Goal: Information Seeking & Learning: Learn about a topic

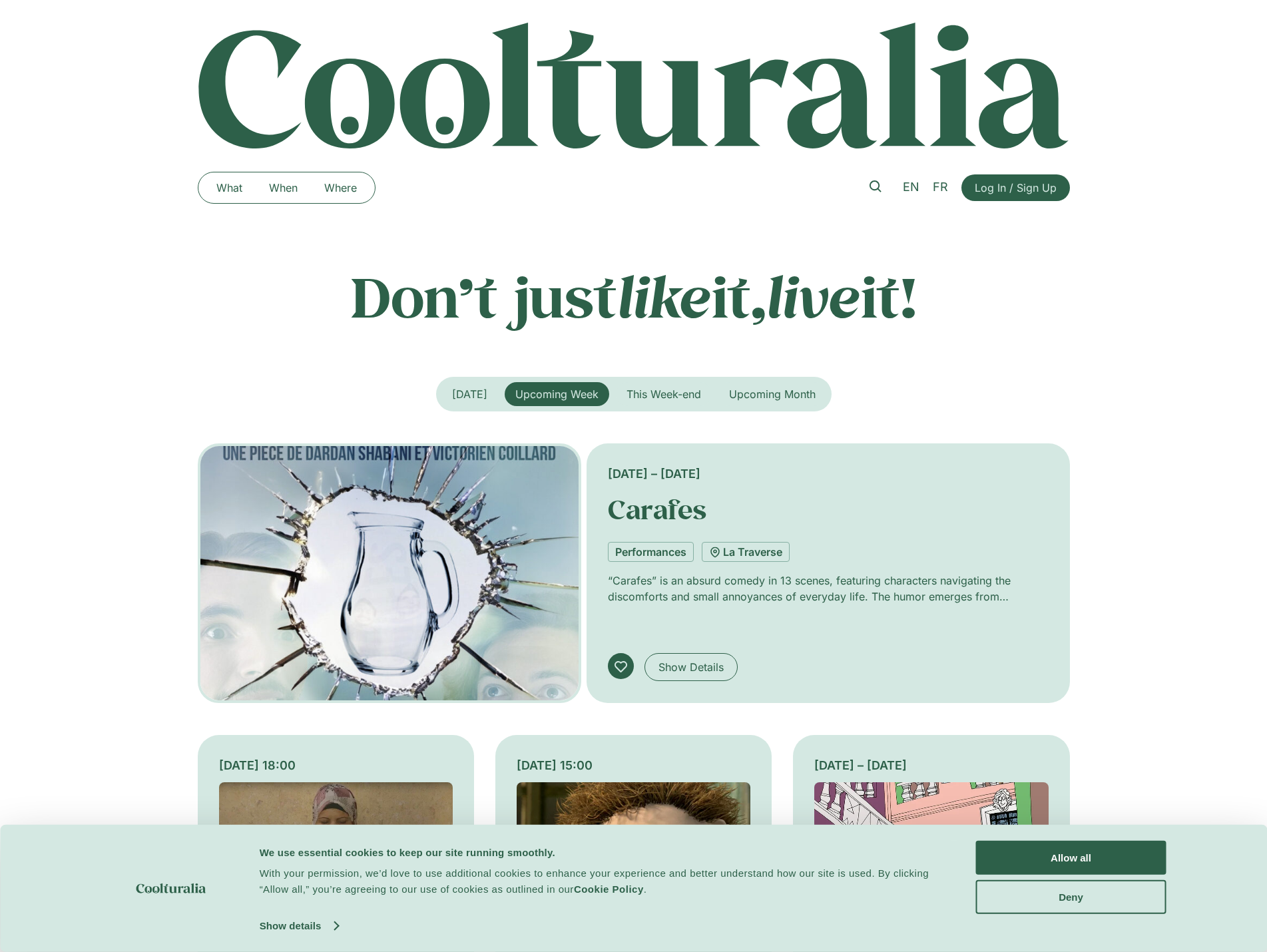
drag, startPoint x: 748, startPoint y: 439, endPoint x: 699, endPoint y: 263, distance: 182.7
click at [658, 399] on button "This Week-end" at bounding box center [664, 394] width 96 height 24
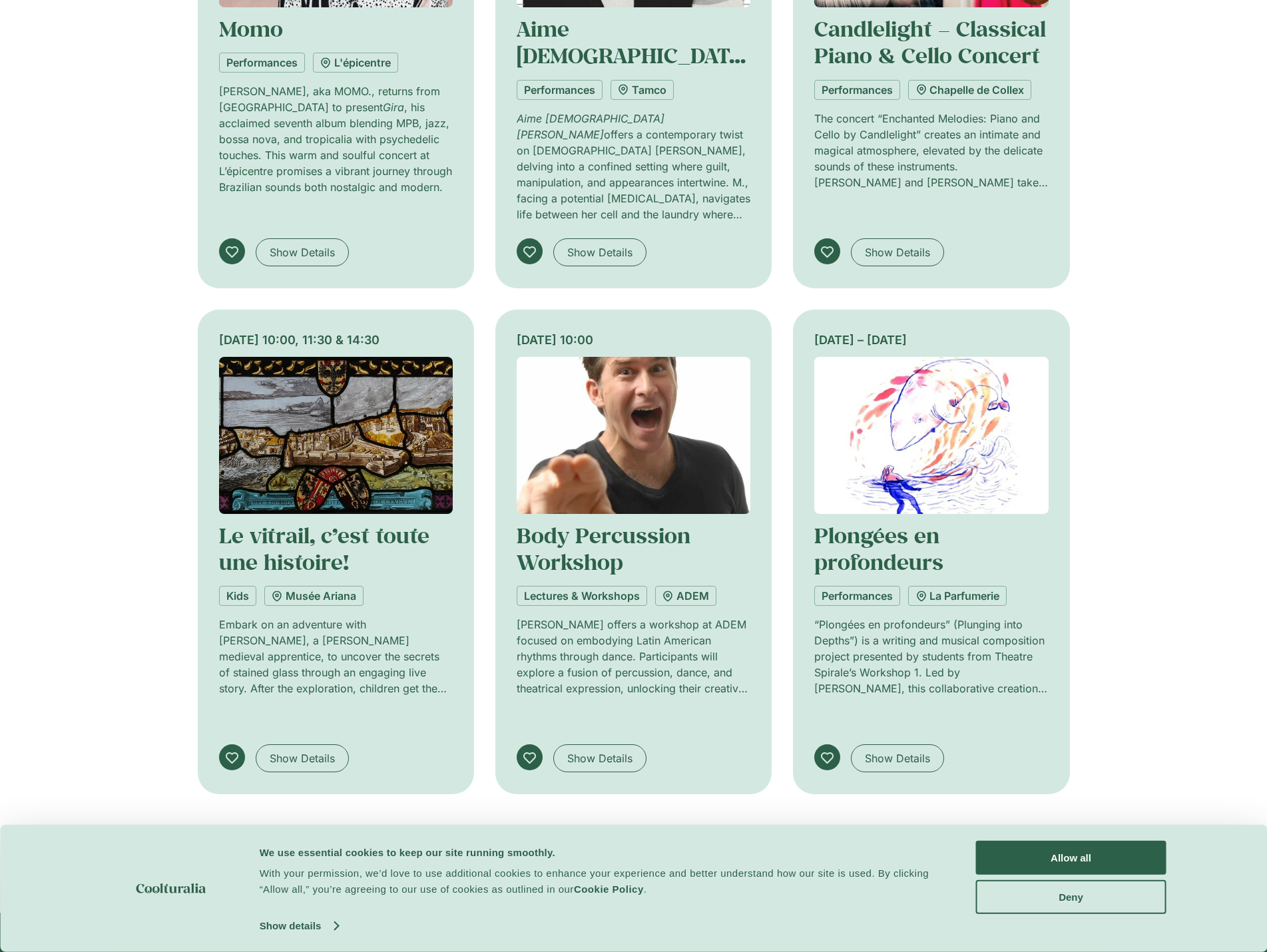
scroll to position [1198, 0]
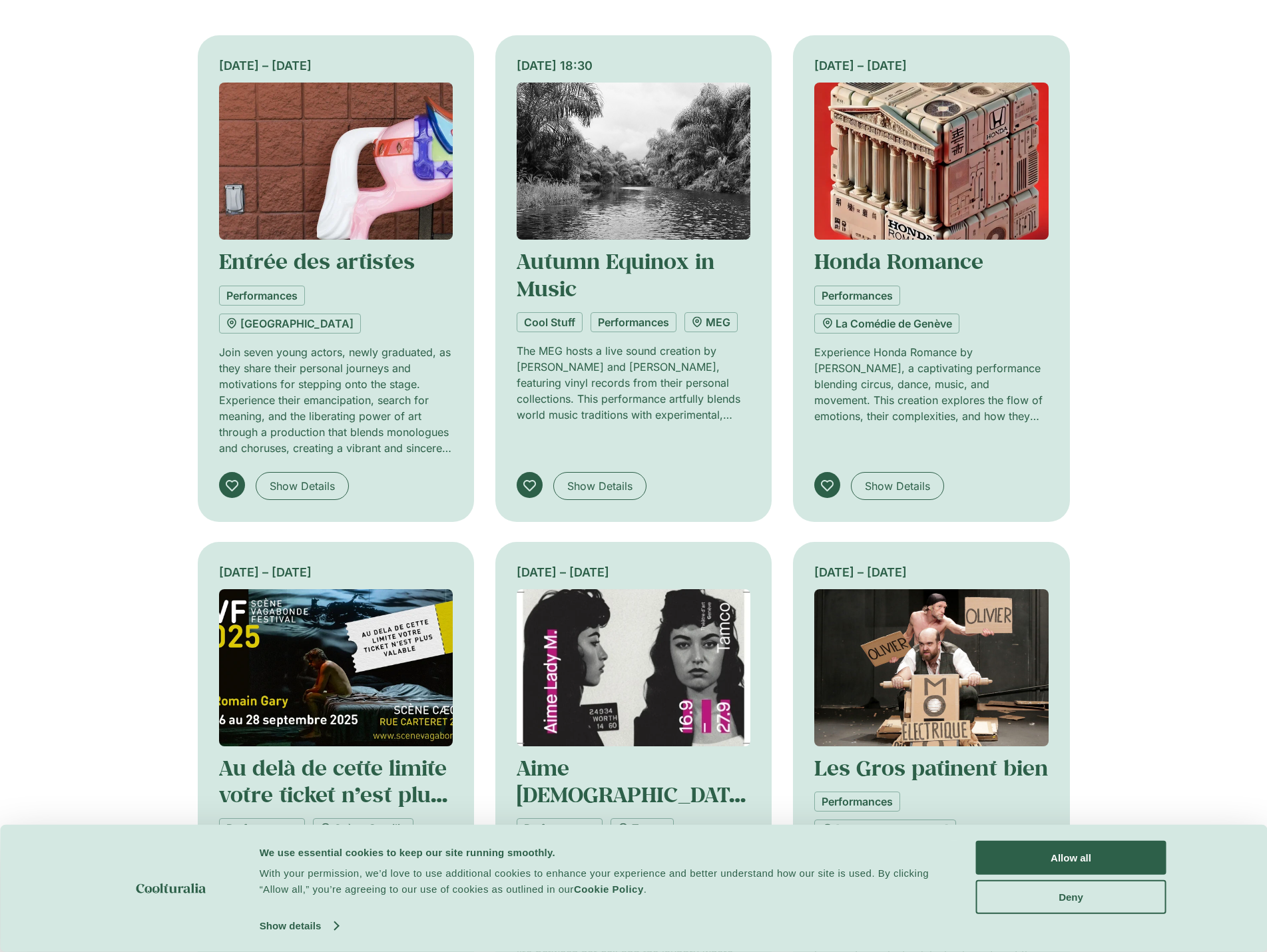
scroll to position [1066, 0]
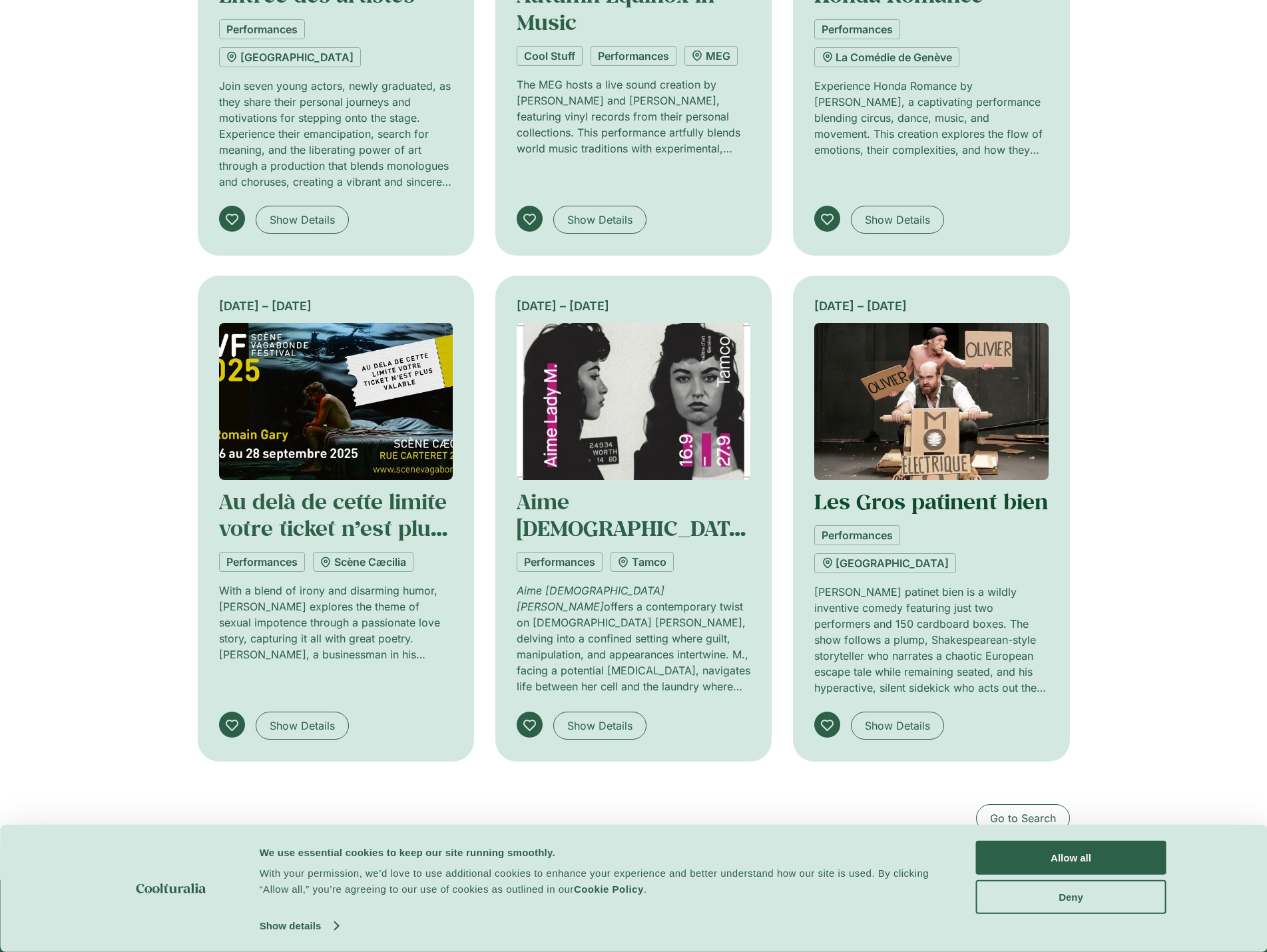
click at [953, 487] on link "Les Gros patinent bien" at bounding box center [930, 501] width 234 height 28
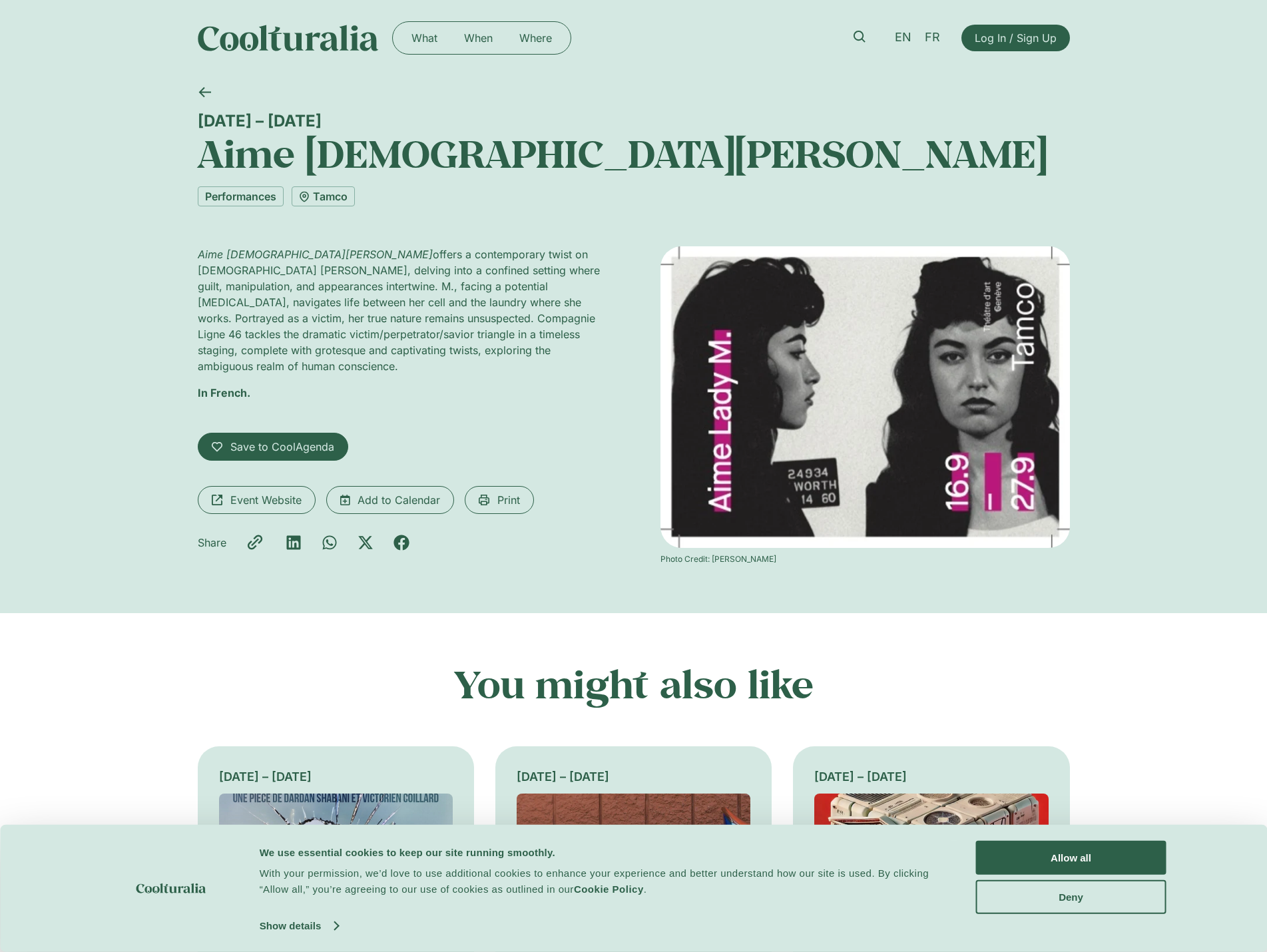
scroll to position [266, 0]
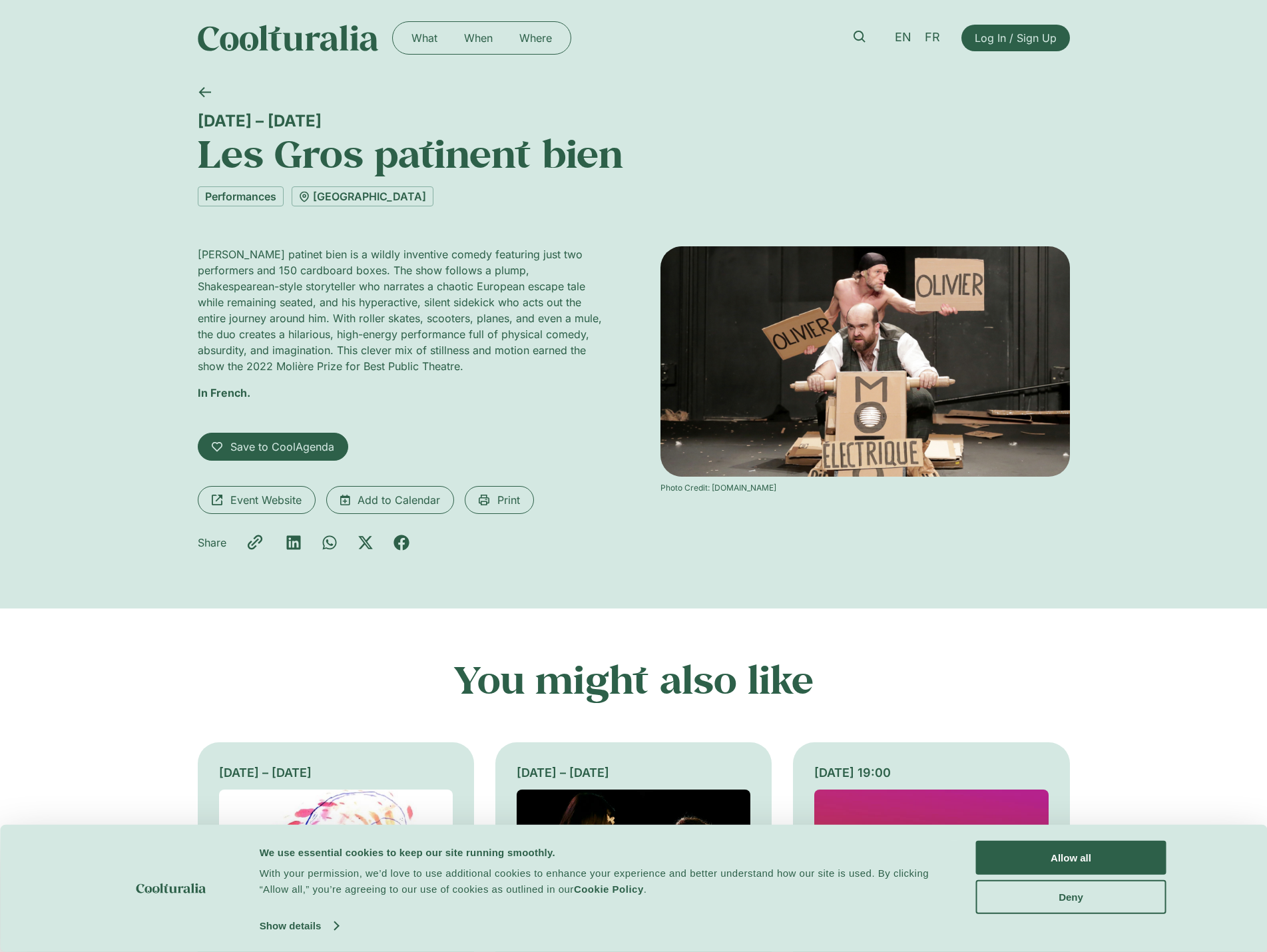
drag, startPoint x: 896, startPoint y: 359, endPoint x: 880, endPoint y: 121, distance: 238.5
click at [263, 48] on img at bounding box center [288, 38] width 181 height 27
